Goal: Information Seeking & Learning: Check status

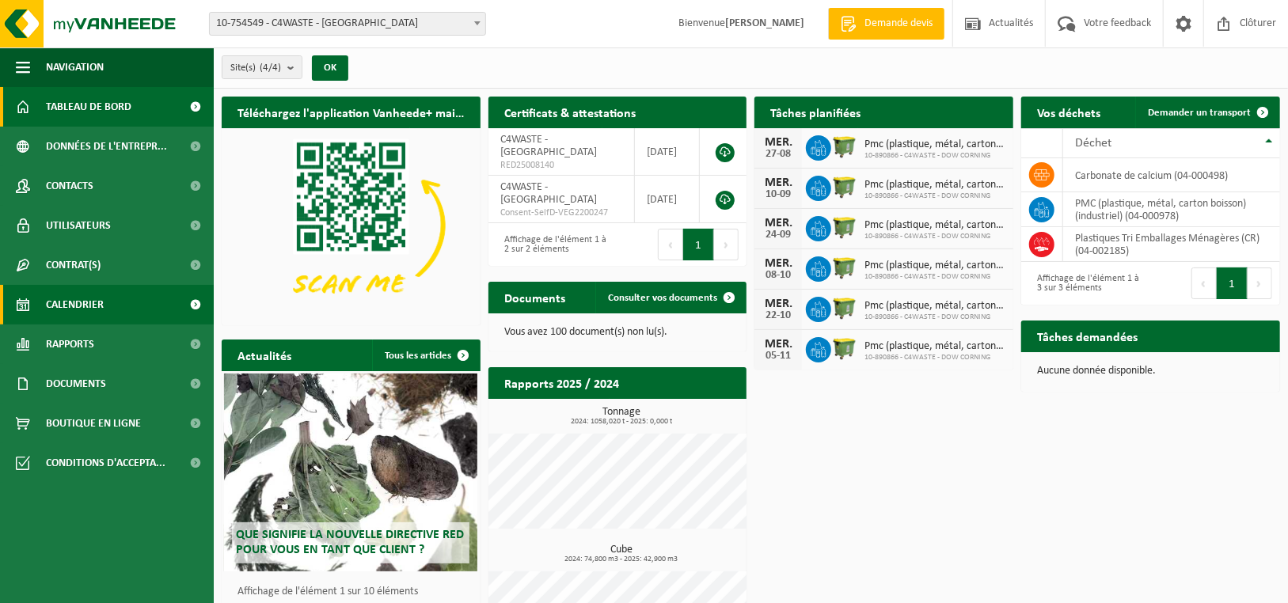
click at [102, 306] on span "Calendrier" at bounding box center [75, 305] width 58 height 40
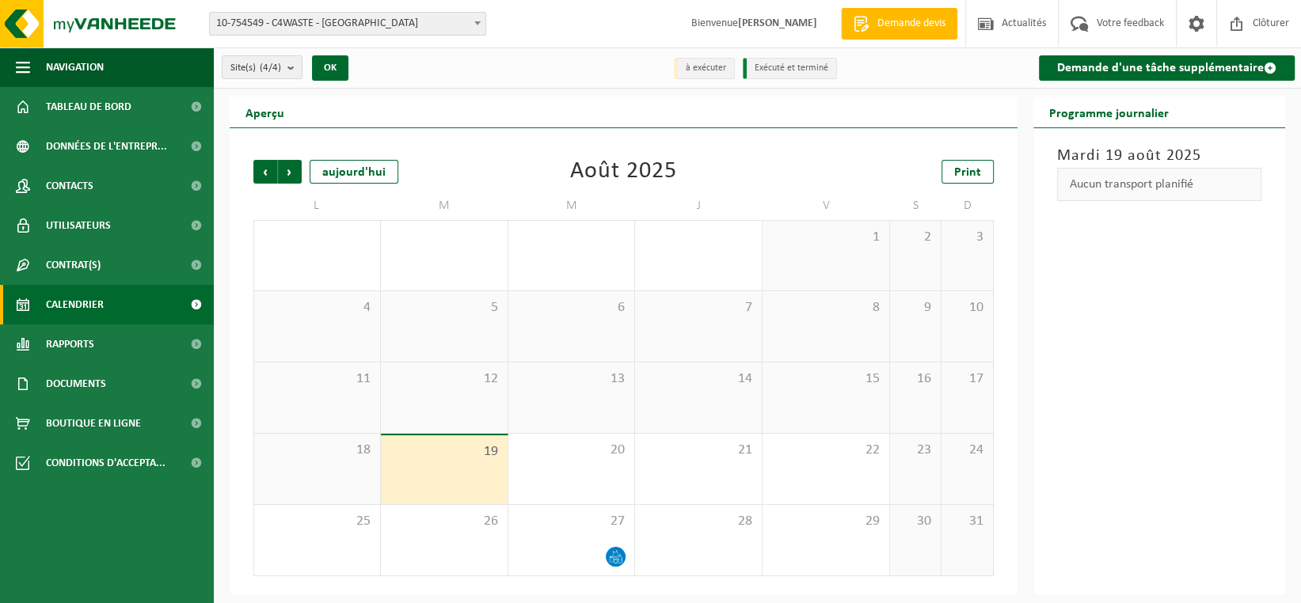
click at [579, 393] on div "13" at bounding box center [571, 398] width 127 height 70
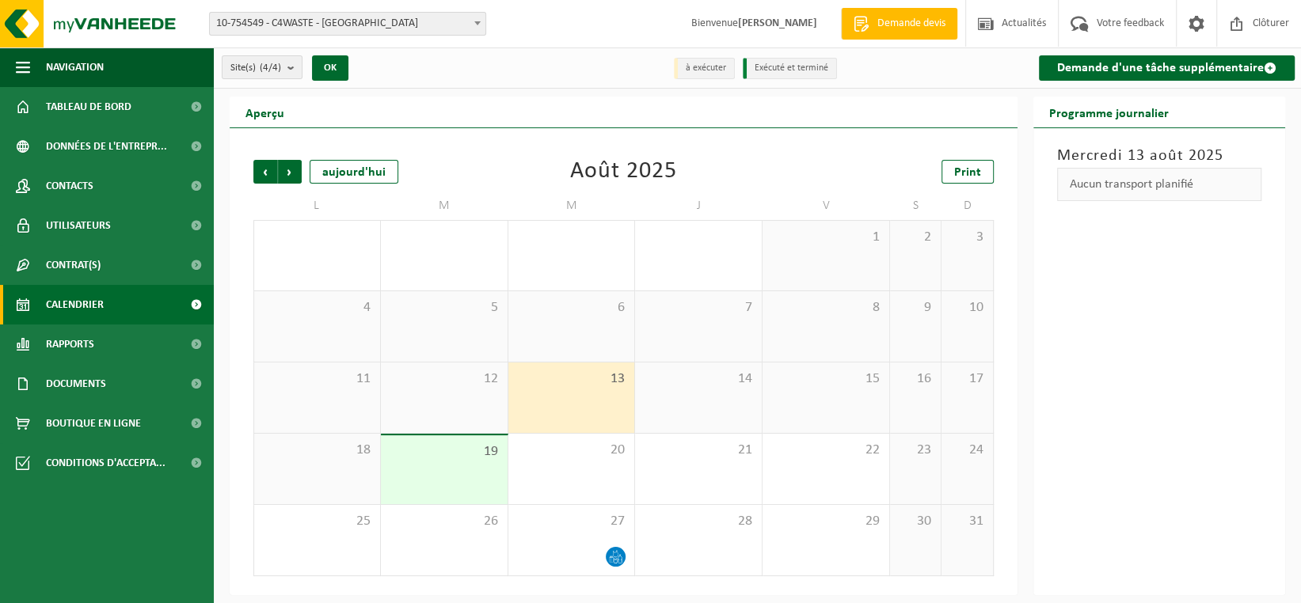
drag, startPoint x: 1213, startPoint y: 178, endPoint x: 1068, endPoint y: 183, distance: 145.0
click at [1068, 183] on div "Aucun transport planifié" at bounding box center [1159, 184] width 204 height 33
drag, startPoint x: 1068, startPoint y: 183, endPoint x: 1207, endPoint y: 188, distance: 138.7
click at [1207, 188] on div "Aucun transport planifié" at bounding box center [1159, 184] width 204 height 33
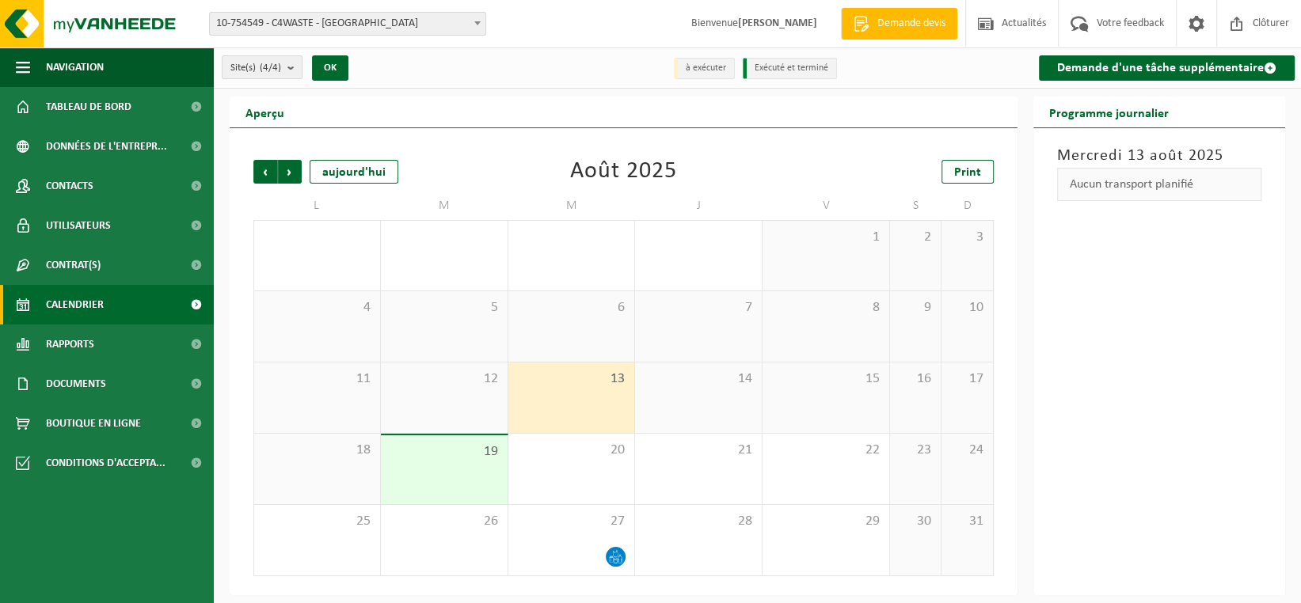
click at [1207, 188] on div "Aucun transport planifié" at bounding box center [1159, 184] width 204 height 33
click at [761, 142] on div "Précédent Suivant aujourd'hui Août 2025 Print L M M J V S D 28 29 30 1 31 1 2 3…" at bounding box center [624, 361] width 788 height 467
drag, startPoint x: 697, startPoint y: 178, endPoint x: 573, endPoint y: 169, distance: 124.6
click at [573, 169] on div "Précédent Suivant aujourd'hui Août 2025 Print" at bounding box center [623, 172] width 740 height 24
drag, startPoint x: 1174, startPoint y: 111, endPoint x: 1197, endPoint y: 172, distance: 65.2
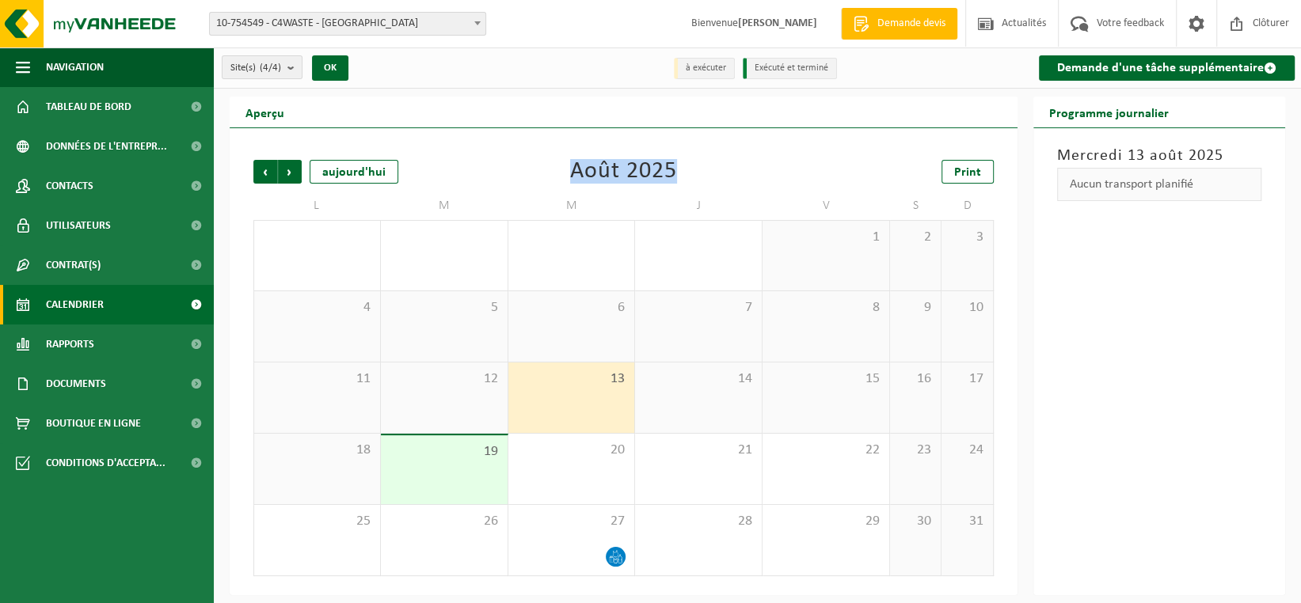
click at [1197, 172] on div "Programme journalier Mercredi 13 août 2025 Aucun transport planifié" at bounding box center [1159, 346] width 252 height 499
click at [1211, 187] on div "Aucun transport planifié" at bounding box center [1159, 184] width 204 height 33
click at [693, 25] on span "Bienvenue MARCEL CORNIL" at bounding box center [754, 23] width 158 height 47
drag, startPoint x: 693, startPoint y: 25, endPoint x: 805, endPoint y: 25, distance: 112.5
click at [805, 25] on span "Bienvenue MARCEL CORNIL" at bounding box center [754, 23] width 158 height 47
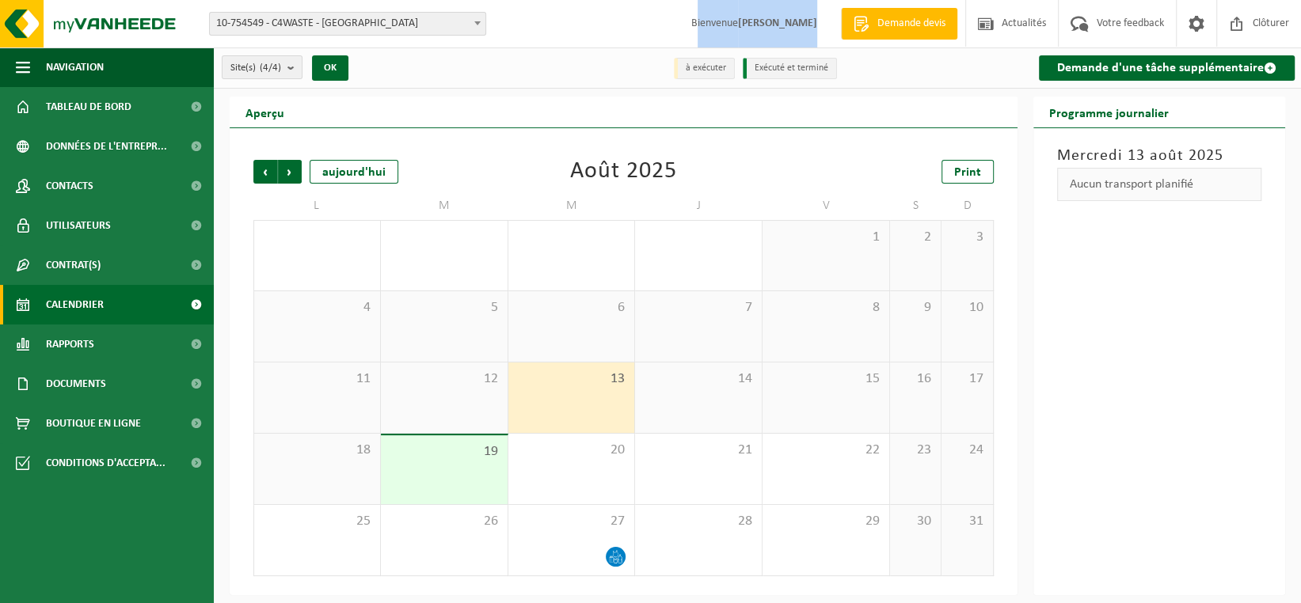
click at [805, 25] on strong "[PERSON_NAME]" at bounding box center [777, 23] width 79 height 12
drag, startPoint x: 820, startPoint y: 25, endPoint x: 691, endPoint y: 17, distance: 130.1
click at [691, 17] on span "Bienvenue MARCEL CORNIL" at bounding box center [754, 23] width 158 height 47
drag, startPoint x: 677, startPoint y: 169, endPoint x: 571, endPoint y: 171, distance: 106.1
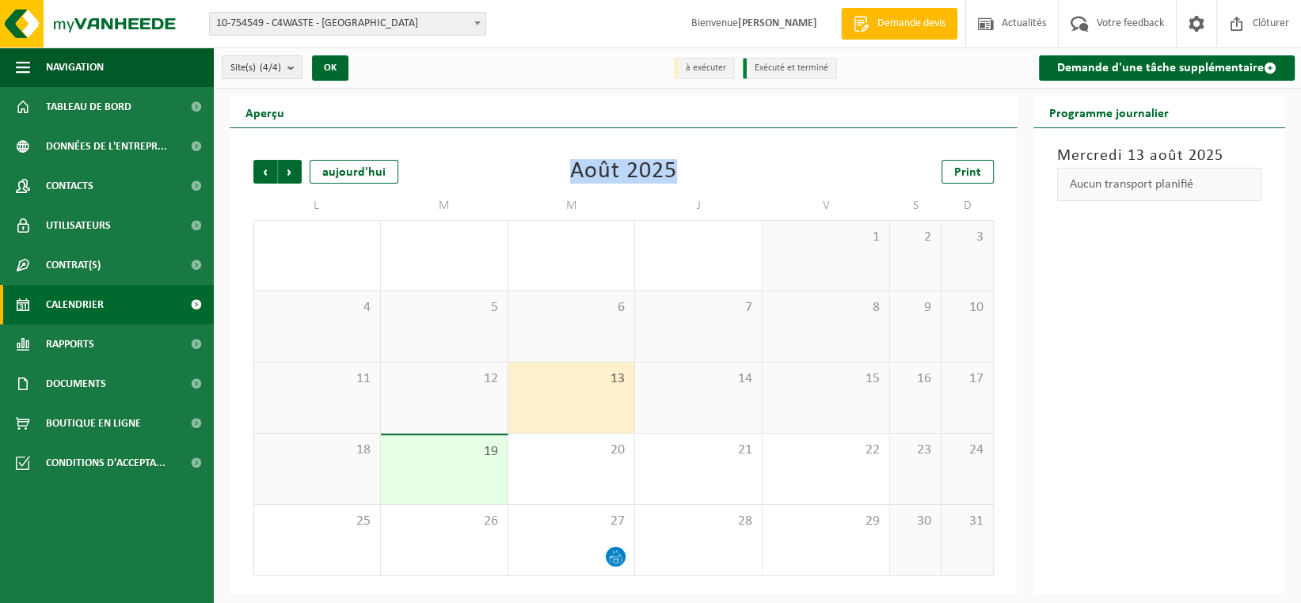
click at [571, 171] on div "Précédent Suivant aujourd'hui Août 2025 Print" at bounding box center [623, 172] width 740 height 24
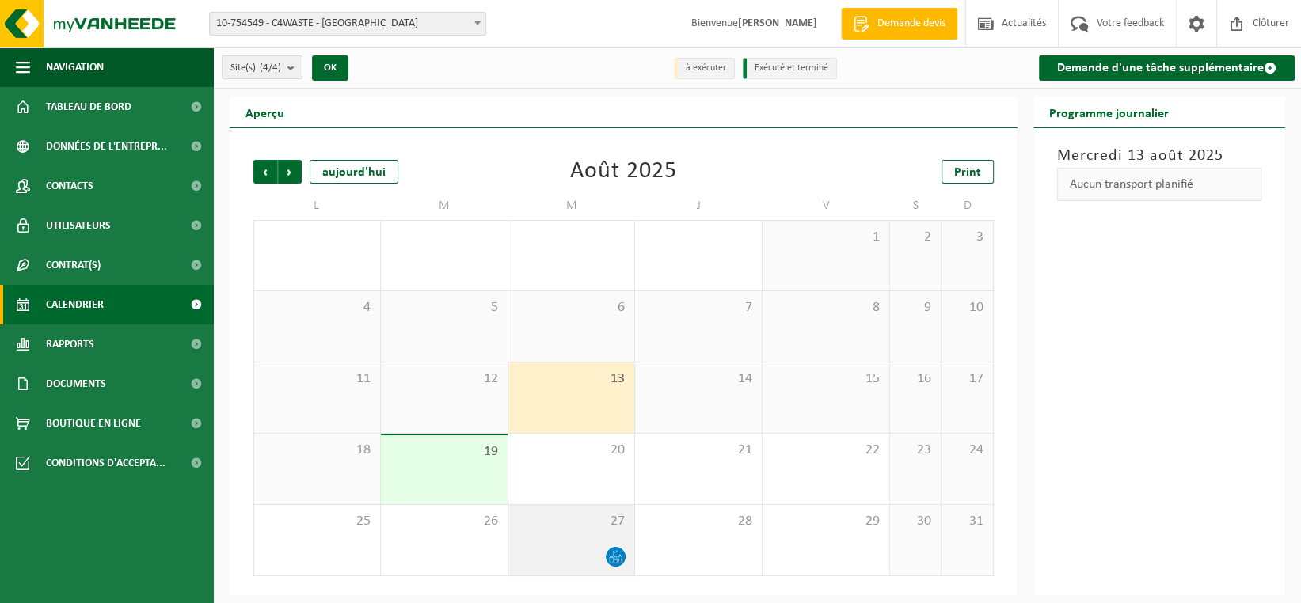
click at [564, 517] on span "27" at bounding box center [571, 521] width 111 height 17
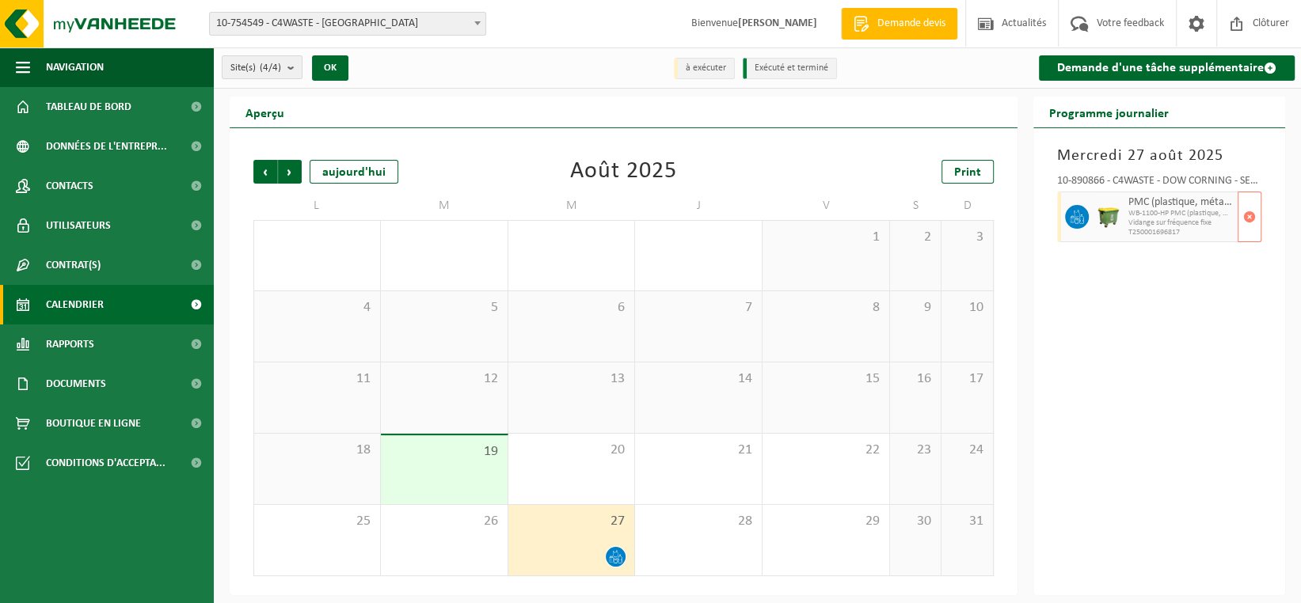
click at [1170, 209] on span "WB-1100-HP PMC (plastique, métal, carton boisson) (industrie" at bounding box center [1180, 214] width 105 height 10
click at [260, 169] on span "Précédent" at bounding box center [265, 172] width 24 height 24
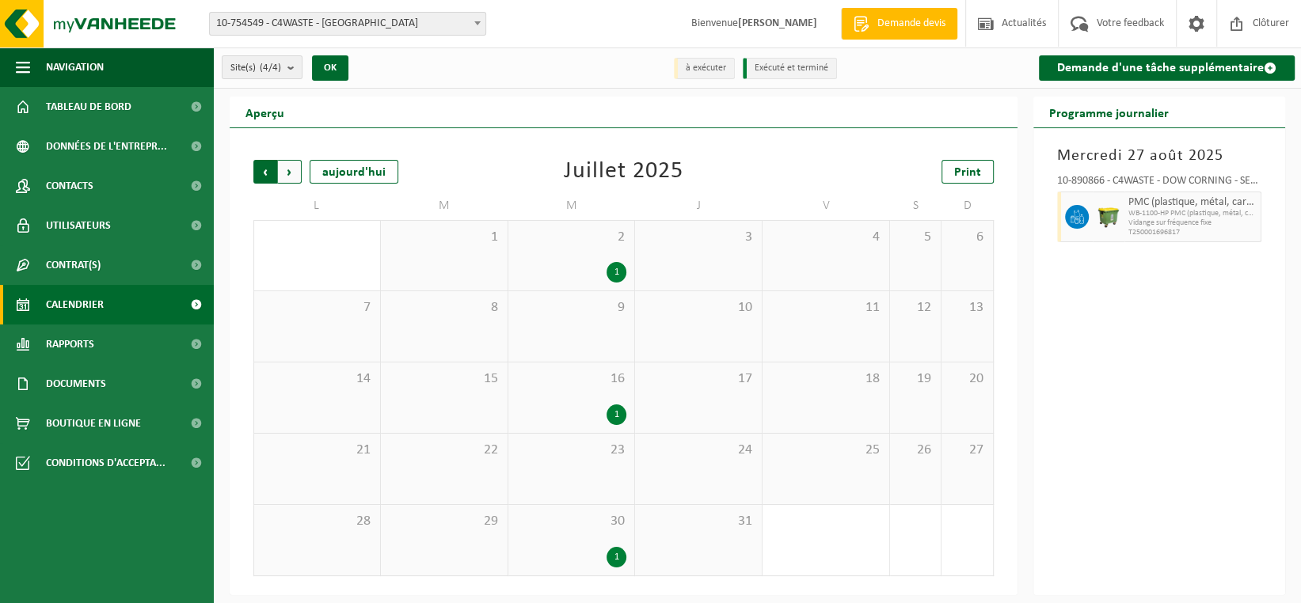
click at [291, 170] on span "Suivant" at bounding box center [290, 172] width 24 height 24
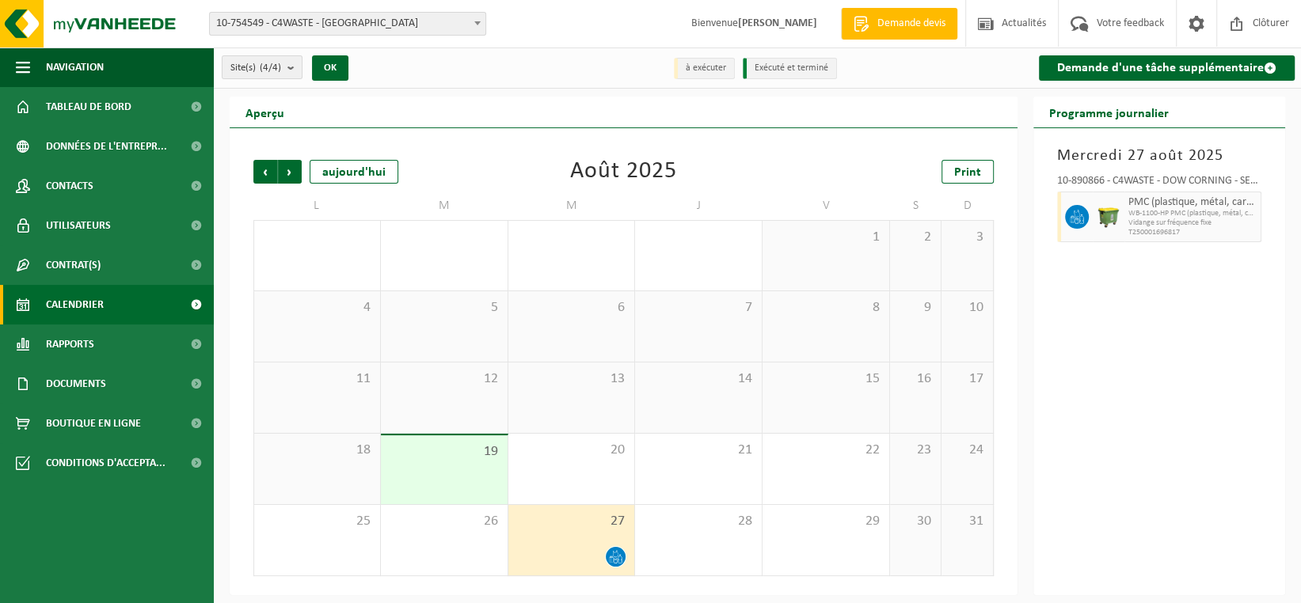
click at [606, 392] on div "13" at bounding box center [571, 398] width 127 height 70
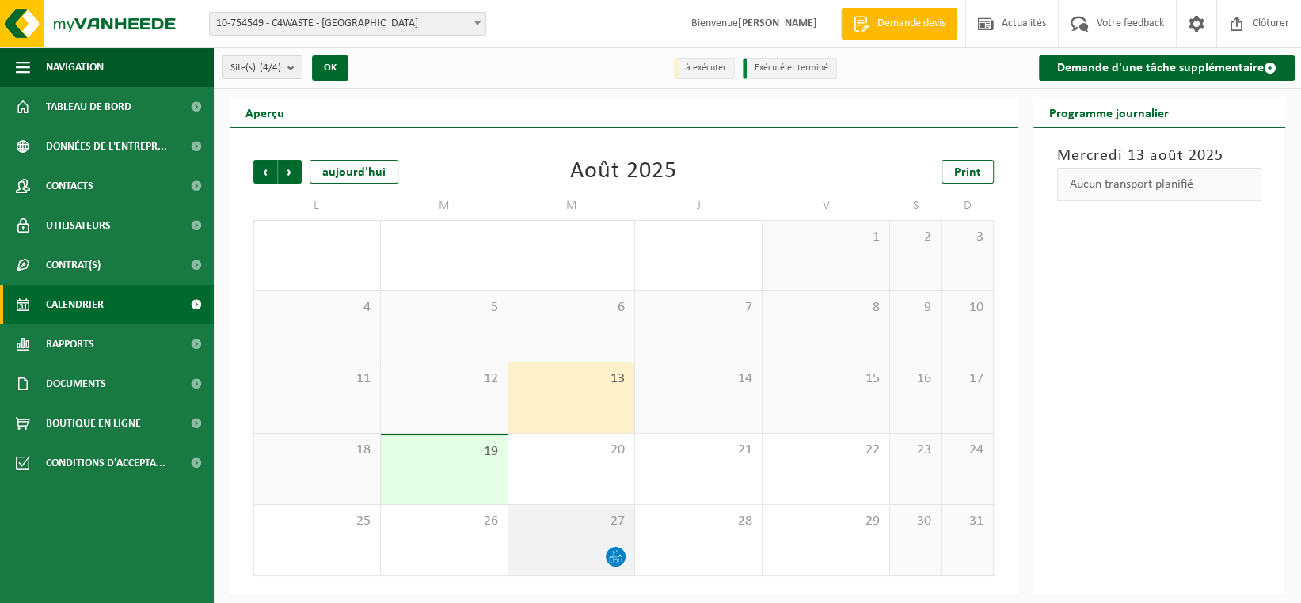
click at [579, 541] on div "27" at bounding box center [571, 540] width 127 height 70
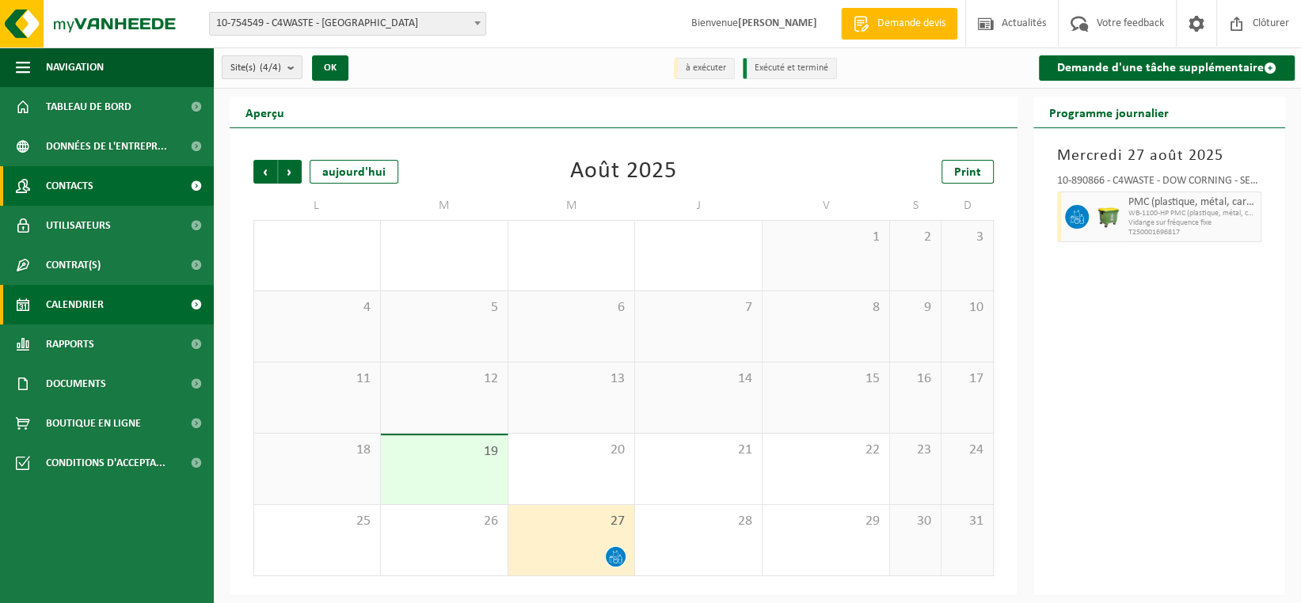
click at [114, 172] on link "Contacts" at bounding box center [107, 186] width 214 height 40
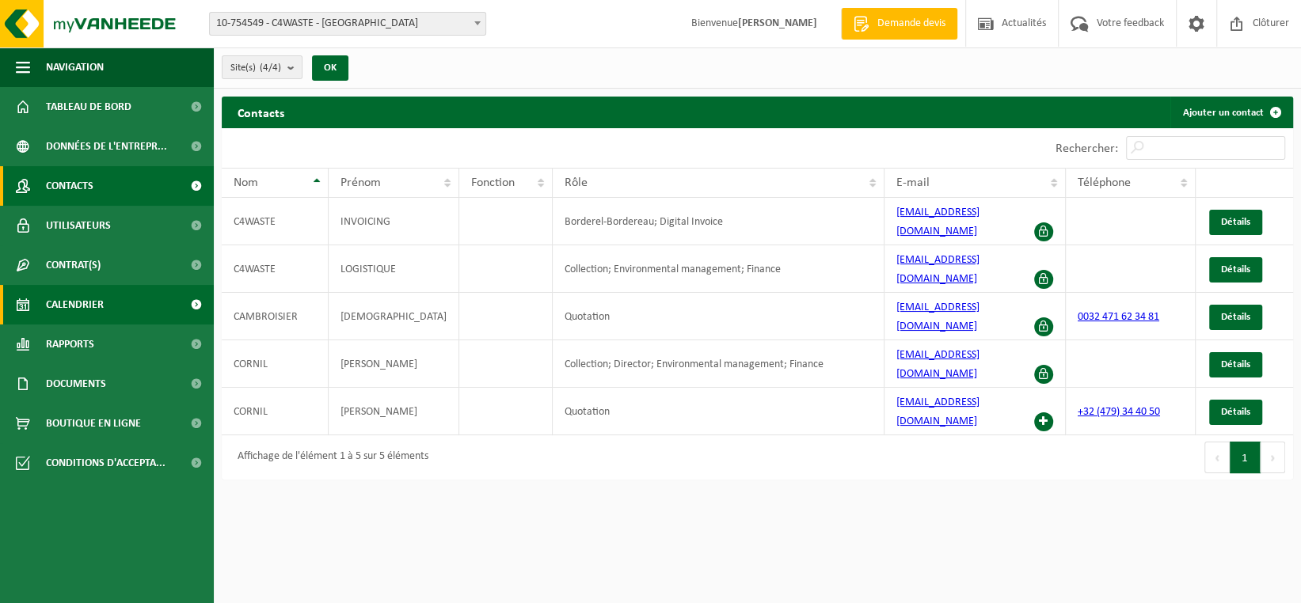
click at [93, 313] on span "Calendrier" at bounding box center [75, 305] width 58 height 40
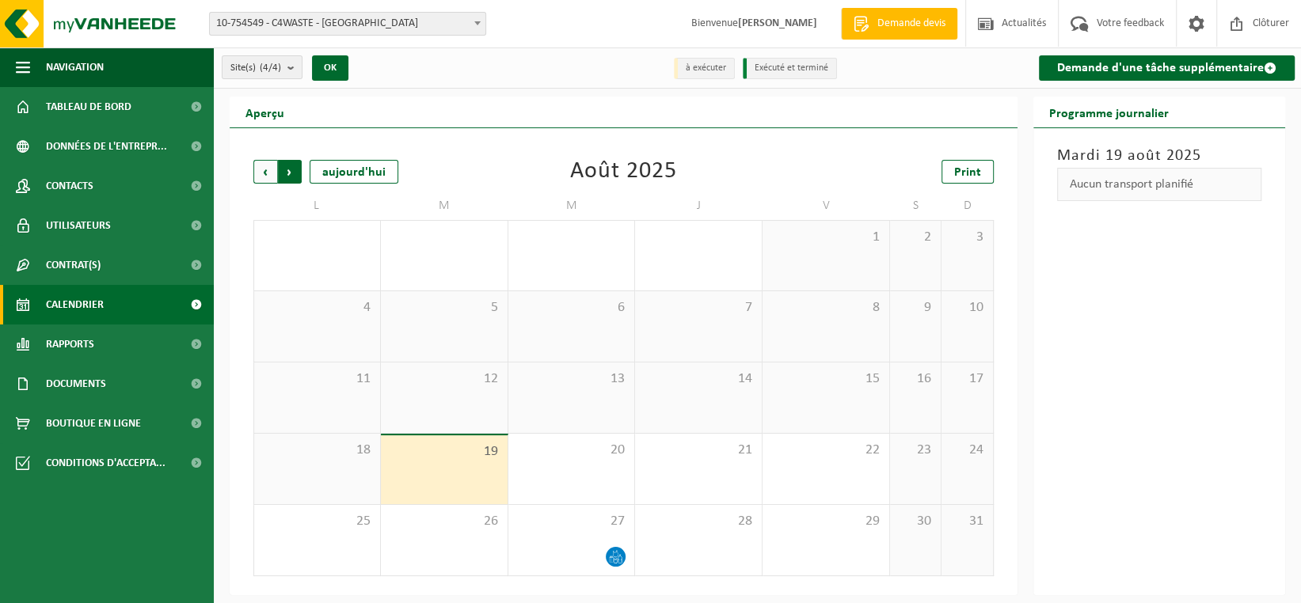
click at [261, 170] on span "Précédent" at bounding box center [265, 172] width 24 height 24
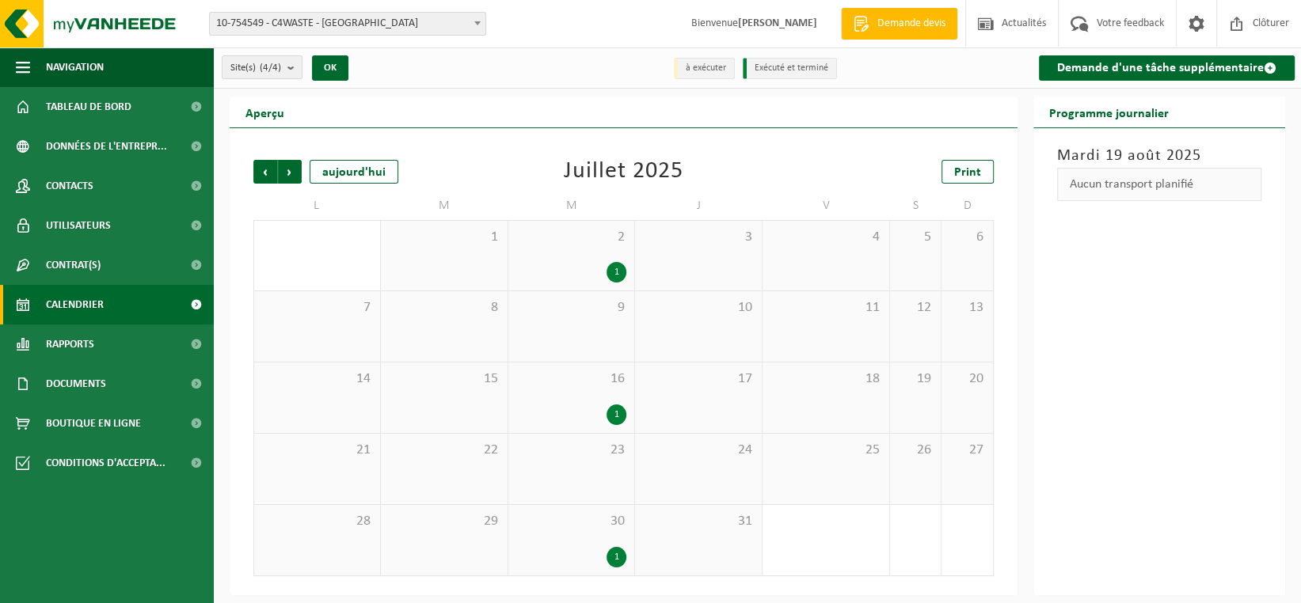
click at [579, 276] on div "1" at bounding box center [571, 272] width 111 height 21
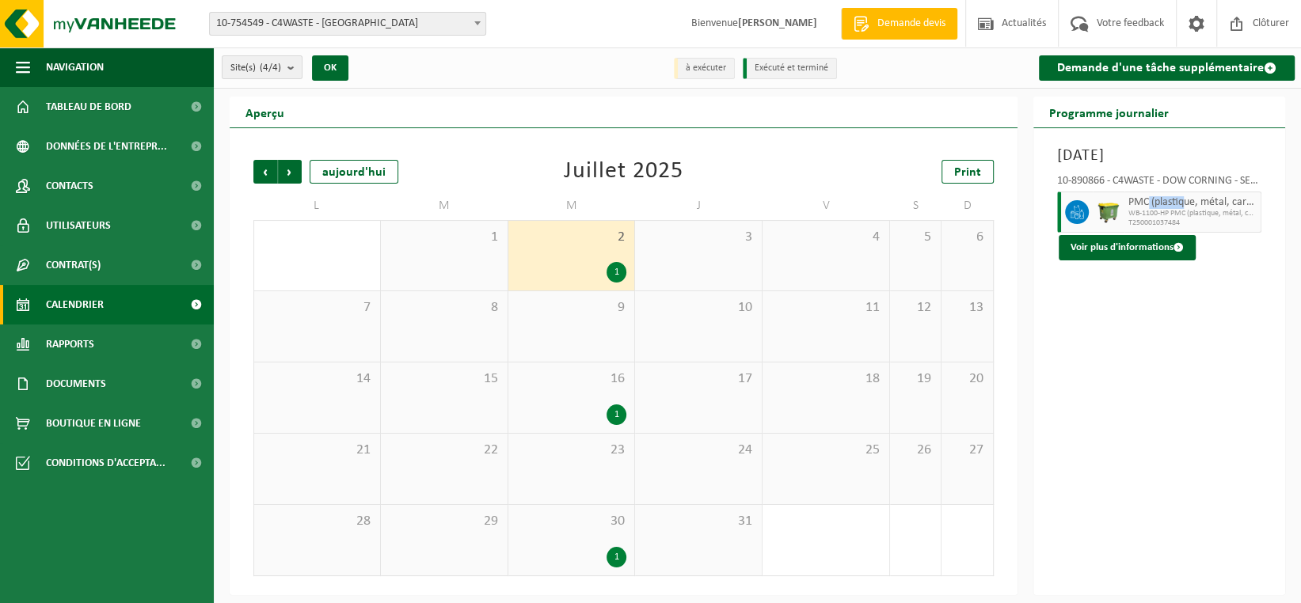
drag, startPoint x: 1186, startPoint y: 206, endPoint x: 1146, endPoint y: 205, distance: 40.4
click at [1146, 205] on span "PMC (plastique, métal, carton boisson) (industriel)" at bounding box center [1192, 202] width 128 height 13
click at [606, 550] on div "1" at bounding box center [571, 557] width 111 height 21
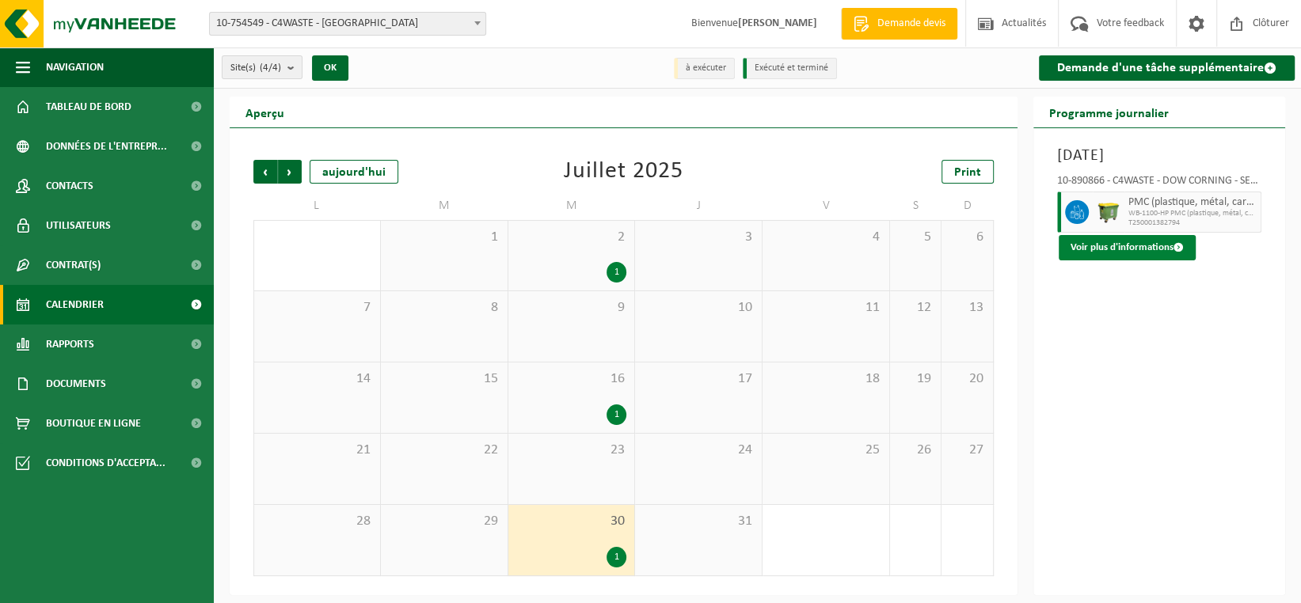
click at [1133, 242] on button "Voir plus d'informations" at bounding box center [1127, 247] width 137 height 25
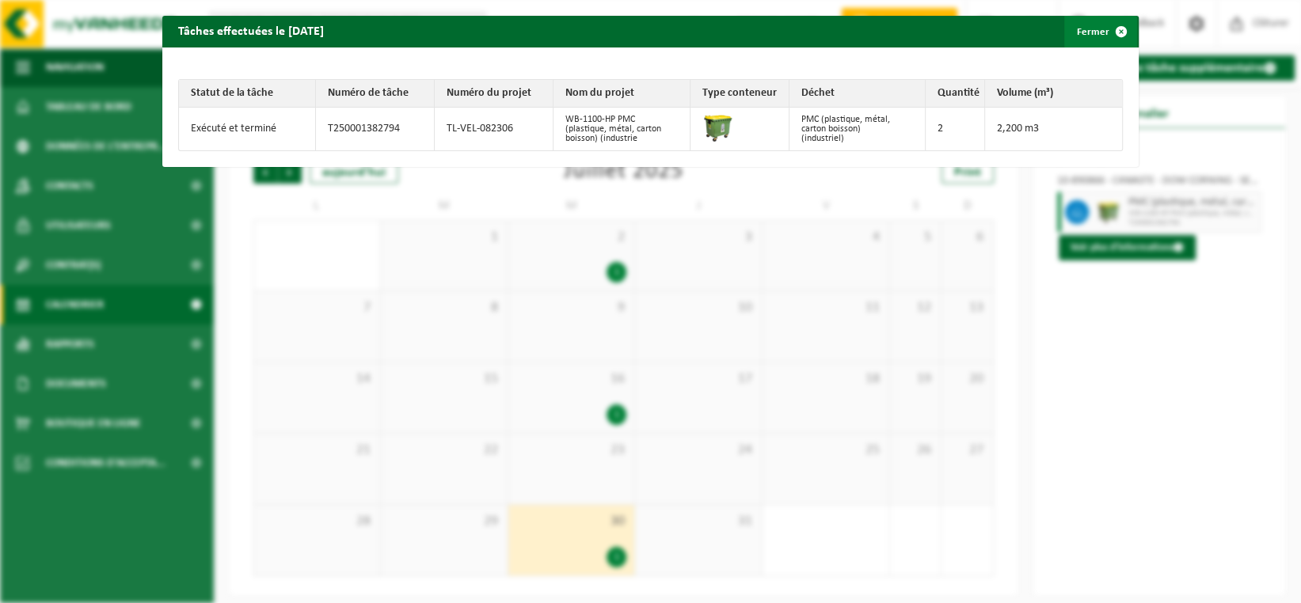
click at [1072, 33] on button "Fermer" at bounding box center [1100, 32] width 73 height 32
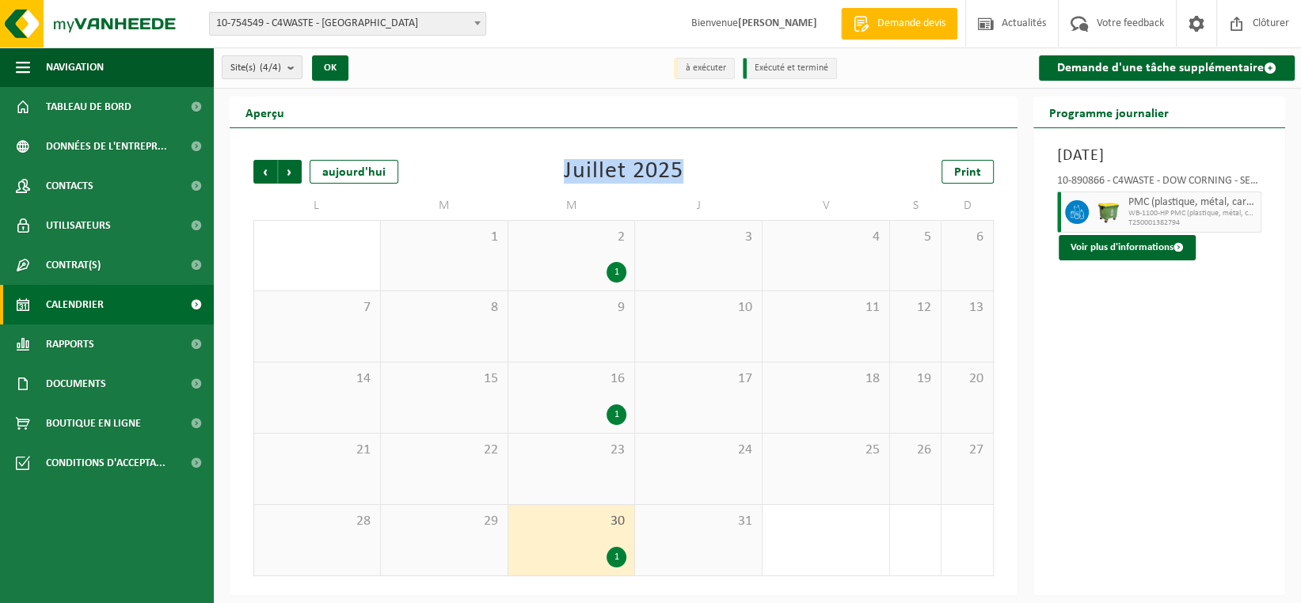
drag, startPoint x: 691, startPoint y: 163, endPoint x: 563, endPoint y: 169, distance: 127.7
click at [563, 169] on div "Précédent Suivant aujourd'hui Juillet 2025 Print" at bounding box center [623, 172] width 740 height 24
click at [564, 169] on div "Juillet 2025" at bounding box center [624, 172] width 120 height 24
drag, startPoint x: 563, startPoint y: 169, endPoint x: 656, endPoint y: 173, distance: 93.5
click at [656, 173] on div "Juillet 2025" at bounding box center [624, 172] width 120 height 24
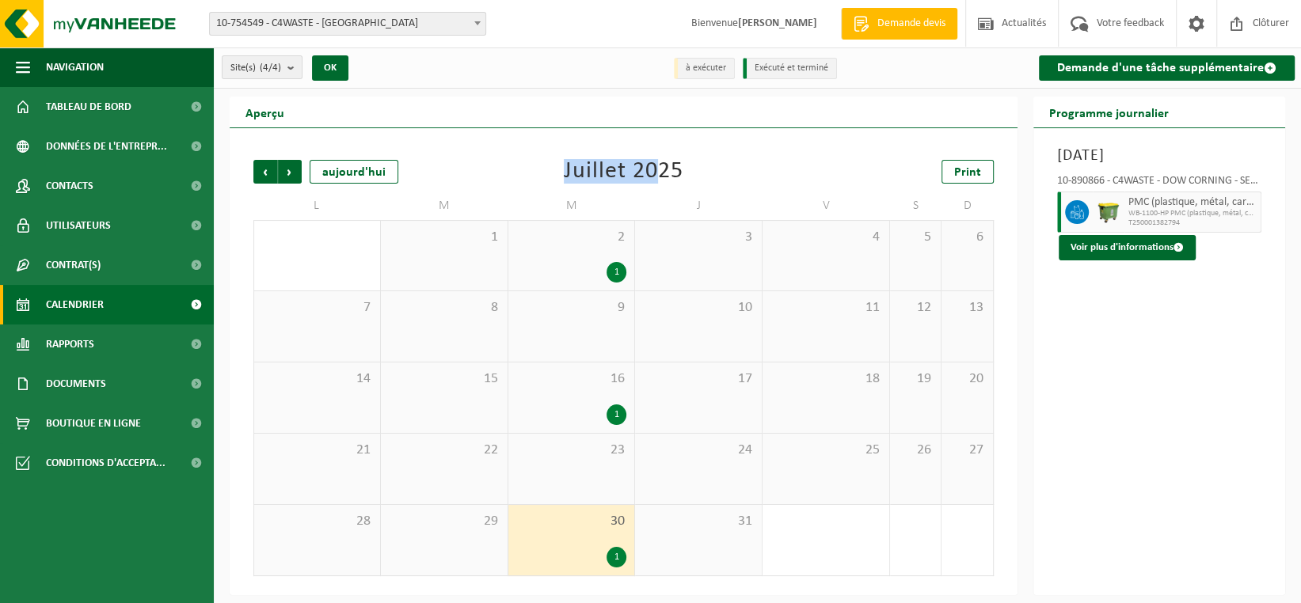
click at [656, 173] on div "Juillet 2025" at bounding box center [624, 172] width 120 height 24
drag, startPoint x: 684, startPoint y: 178, endPoint x: 550, endPoint y: 173, distance: 134.7
click at [550, 173] on div "Précédent Suivant aujourd'hui Juillet 2025 Print" at bounding box center [623, 172] width 740 height 24
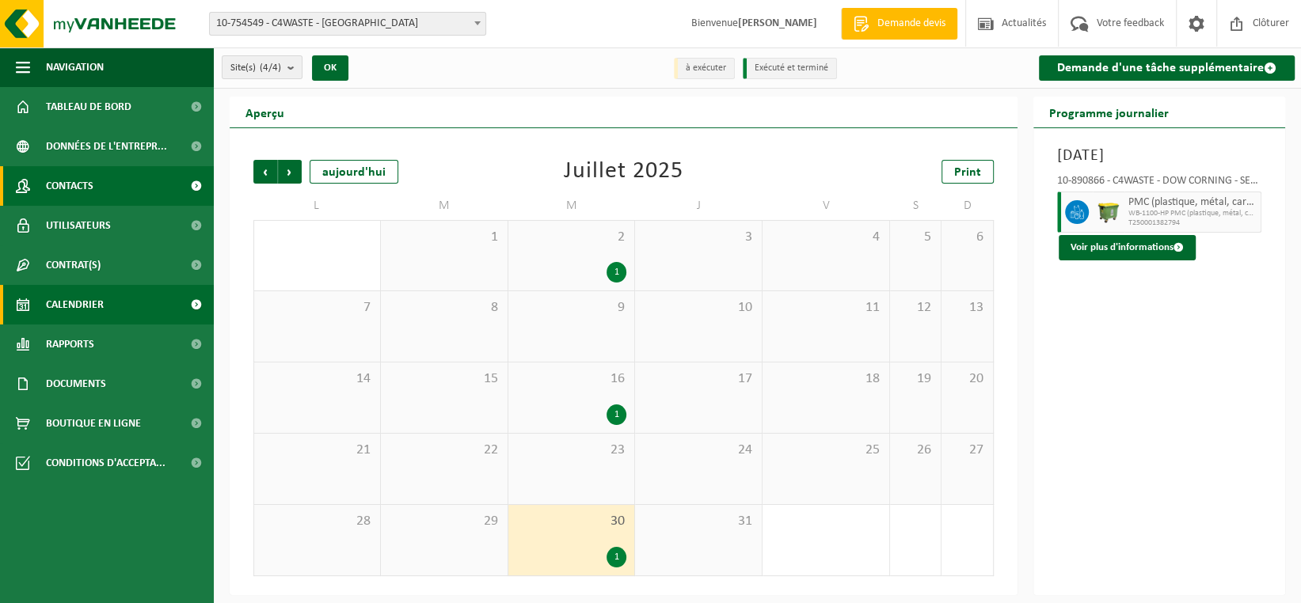
click at [77, 187] on span "Contacts" at bounding box center [70, 186] width 48 height 40
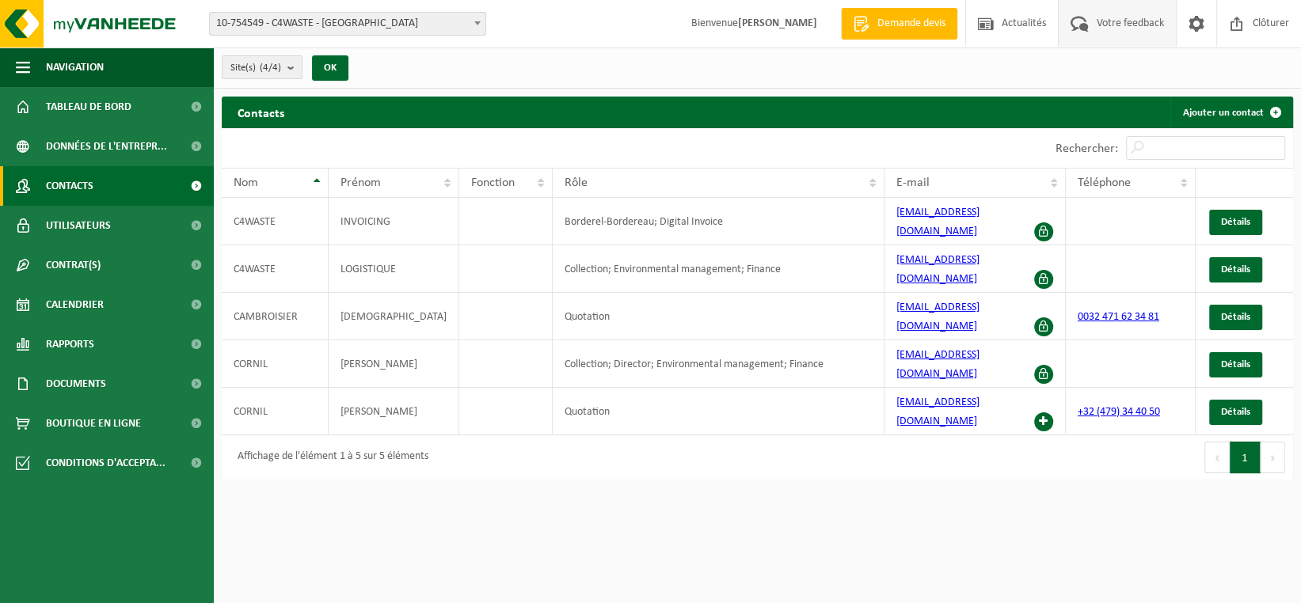
click at [1142, 17] on span "Votre feedback" at bounding box center [1130, 23] width 75 height 47
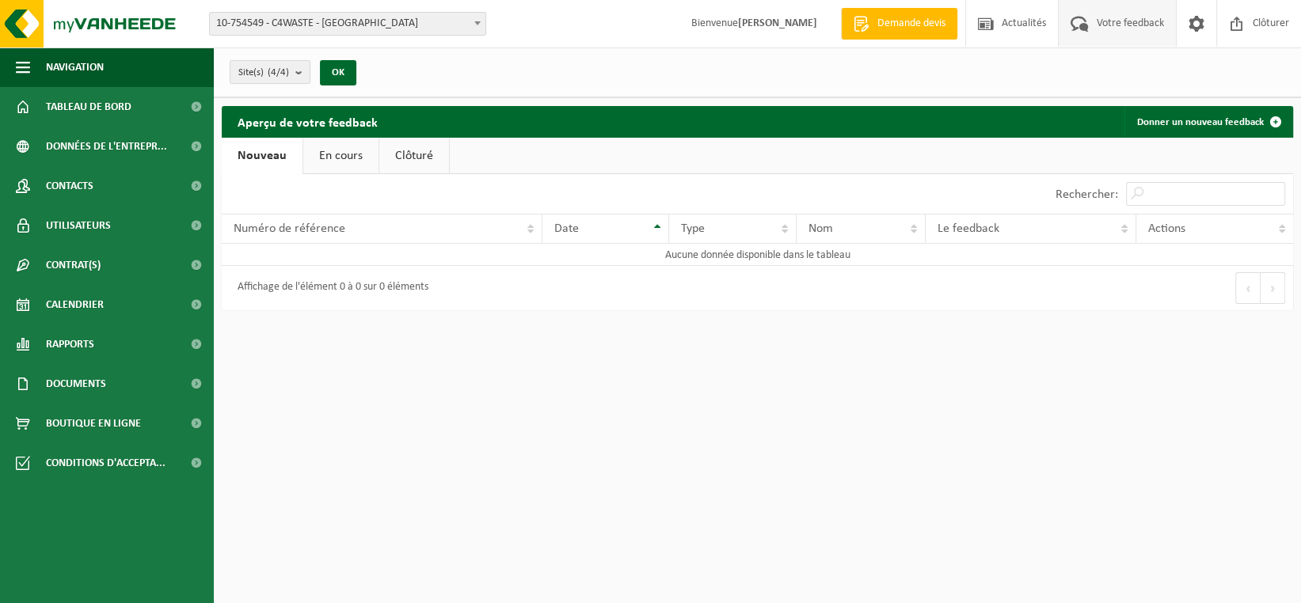
click at [339, 147] on link "En cours" at bounding box center [340, 156] width 75 height 36
click at [401, 148] on link "Clôturé" at bounding box center [413, 156] width 70 height 36
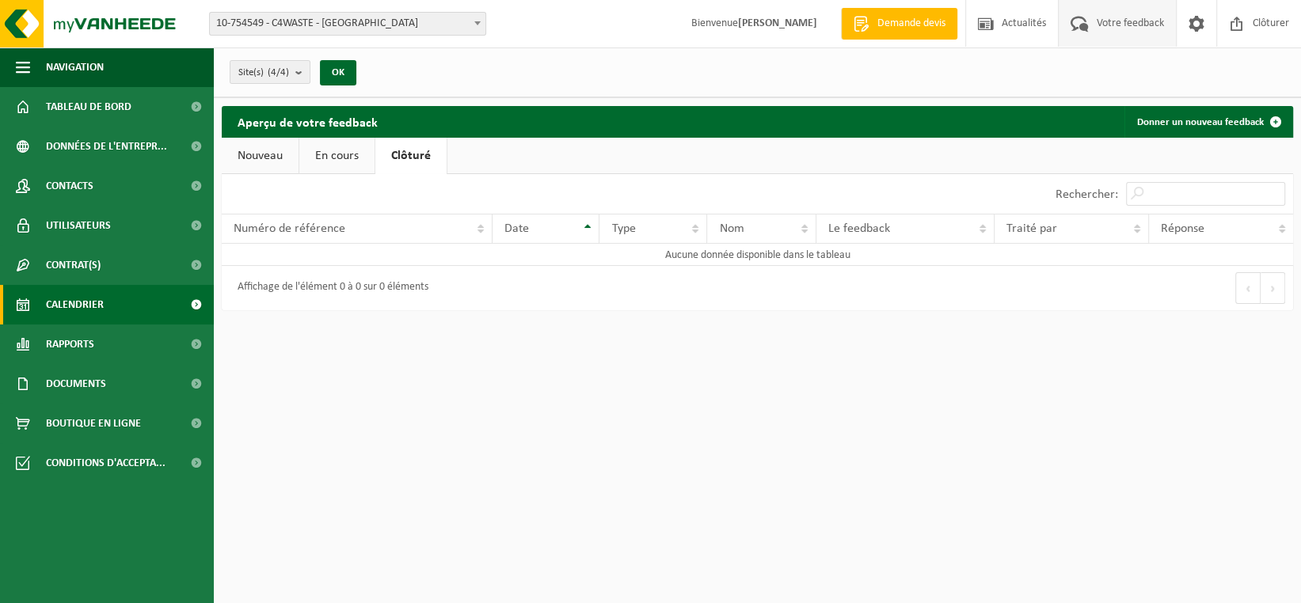
click at [75, 300] on span "Calendrier" at bounding box center [75, 305] width 58 height 40
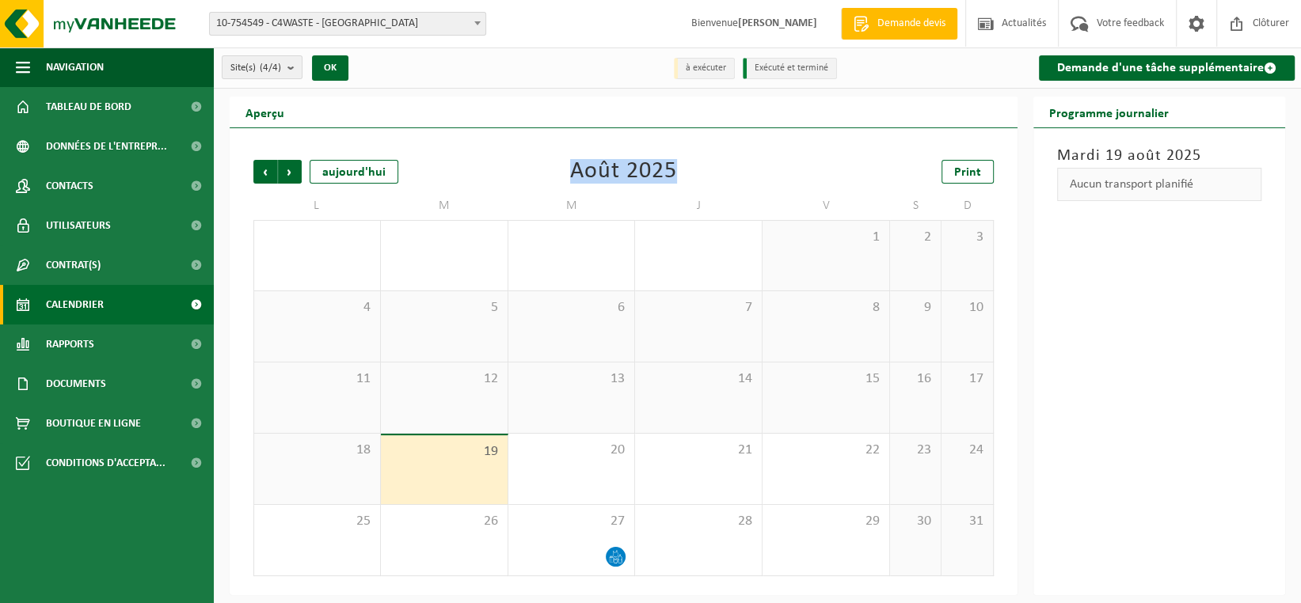
drag, startPoint x: 573, startPoint y: 173, endPoint x: 679, endPoint y: 169, distance: 105.4
click at [679, 169] on div "Précédent Suivant aujourd'hui Août 2025 Print" at bounding box center [623, 172] width 740 height 24
click at [151, 543] on ul "Navigation Demande devis Actualités Votre feedback Clôturer Tableau de bord Don…" at bounding box center [107, 326] width 214 height 556
drag, startPoint x: 447, startPoint y: 118, endPoint x: 287, endPoint y: 117, distance: 160.0
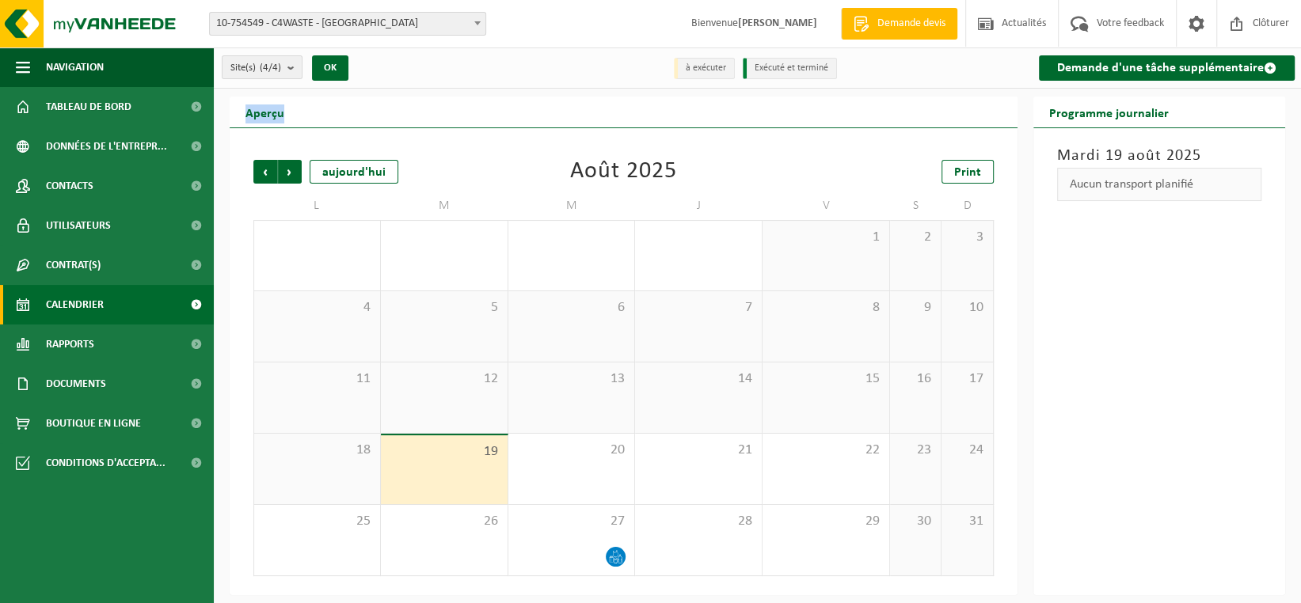
click at [287, 117] on div "Aperçu" at bounding box center [624, 113] width 788 height 32
click at [287, 117] on h2 "Aperçu" at bounding box center [265, 112] width 70 height 31
drag, startPoint x: 287, startPoint y: 117, endPoint x: 239, endPoint y: 116, distance: 48.3
click at [239, 116] on h2 "Aperçu" at bounding box center [265, 112] width 70 height 31
